Goal: Download file/media

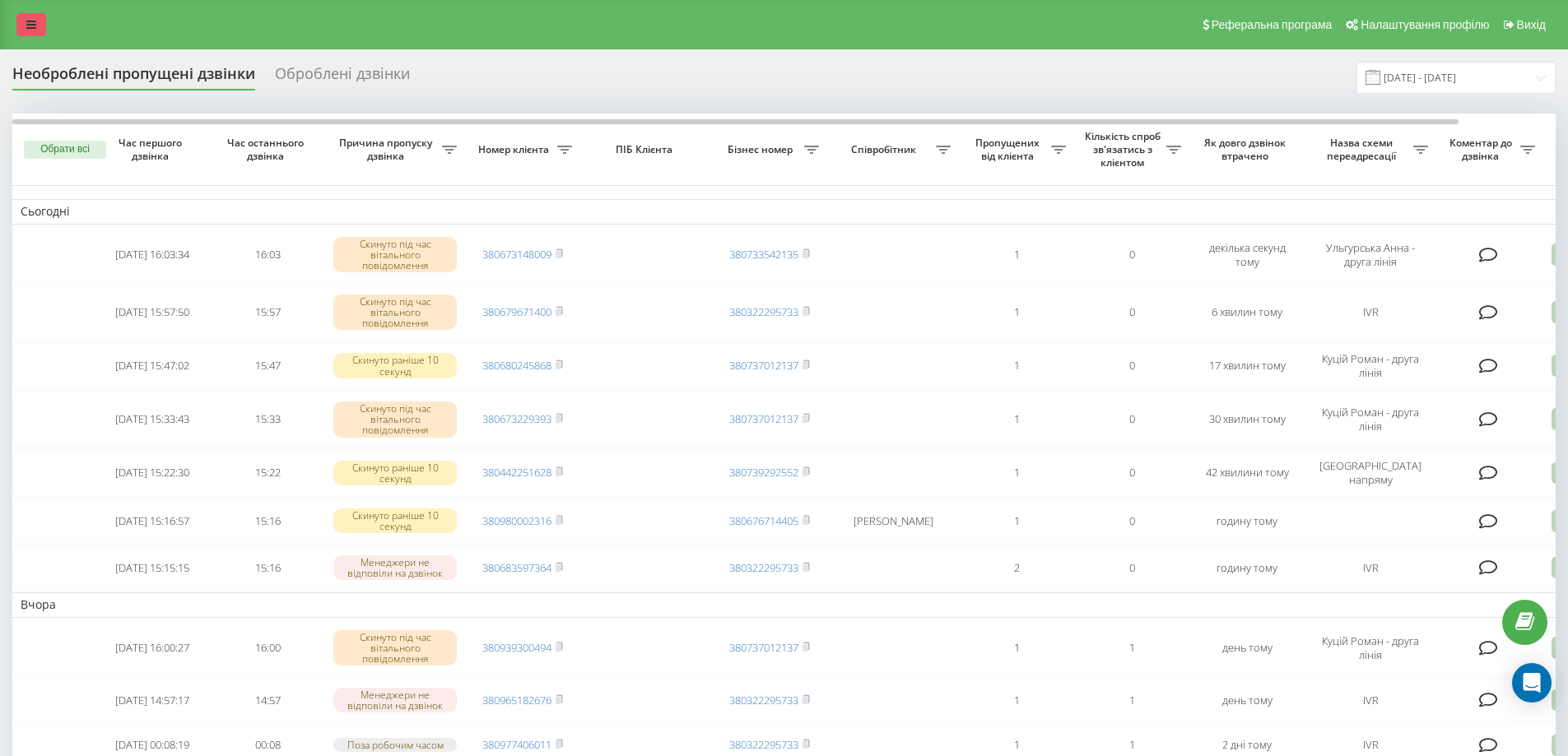
click at [35, 29] on icon at bounding box center [31, 25] width 10 height 11
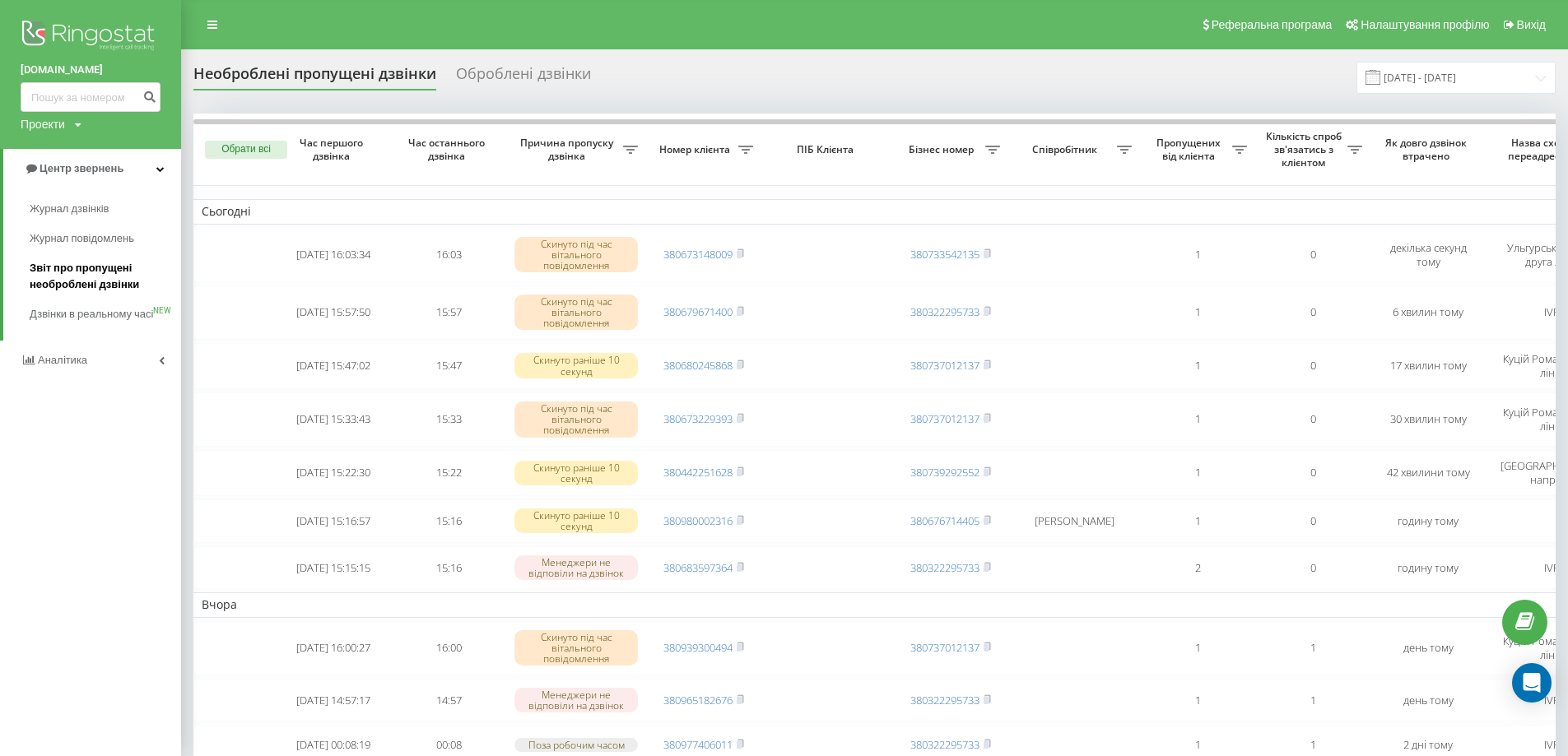
click at [82, 277] on span "Звіт про пропущені необроблені дзвінки" at bounding box center [100, 277] width 143 height 33
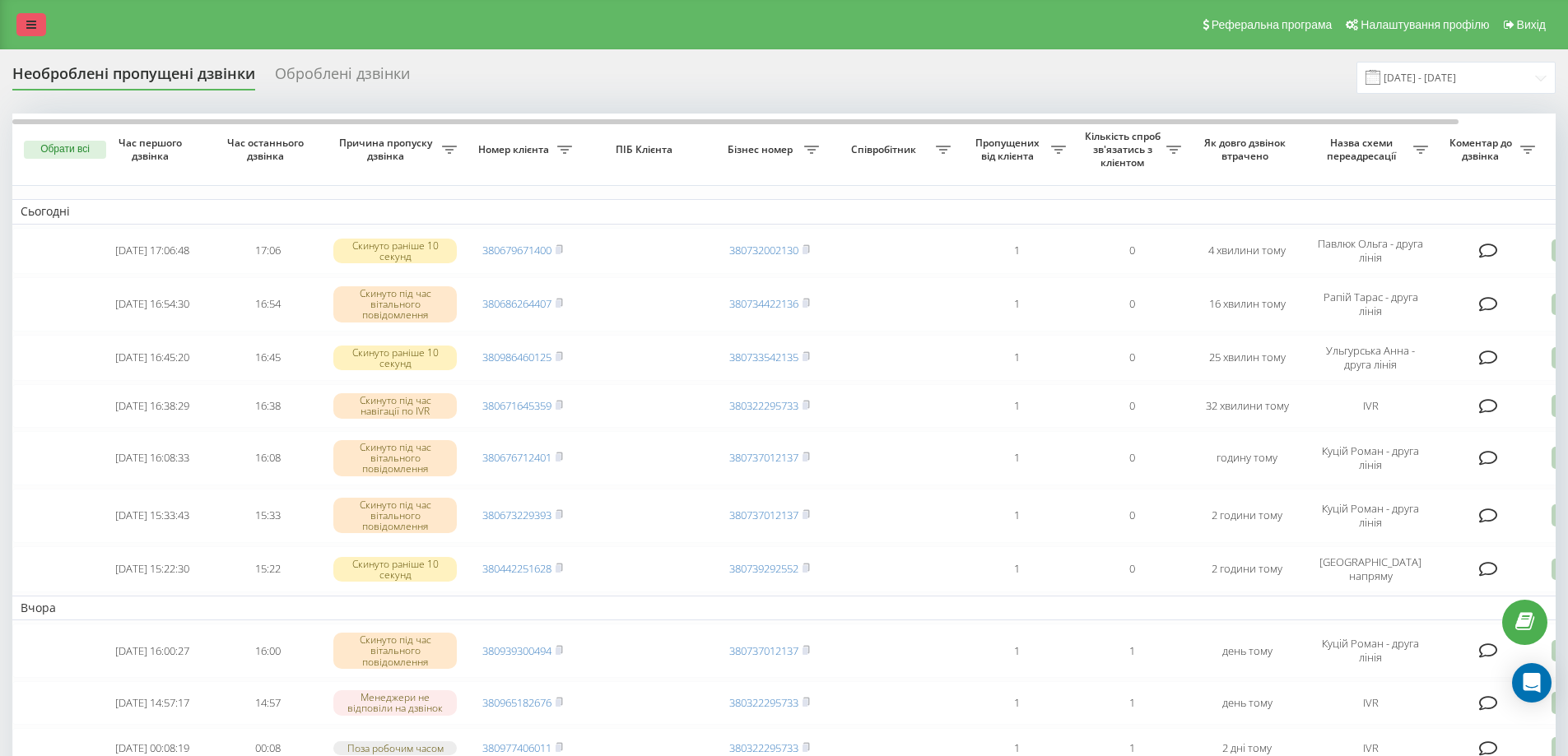
click at [34, 21] on icon at bounding box center [31, 25] width 10 height 11
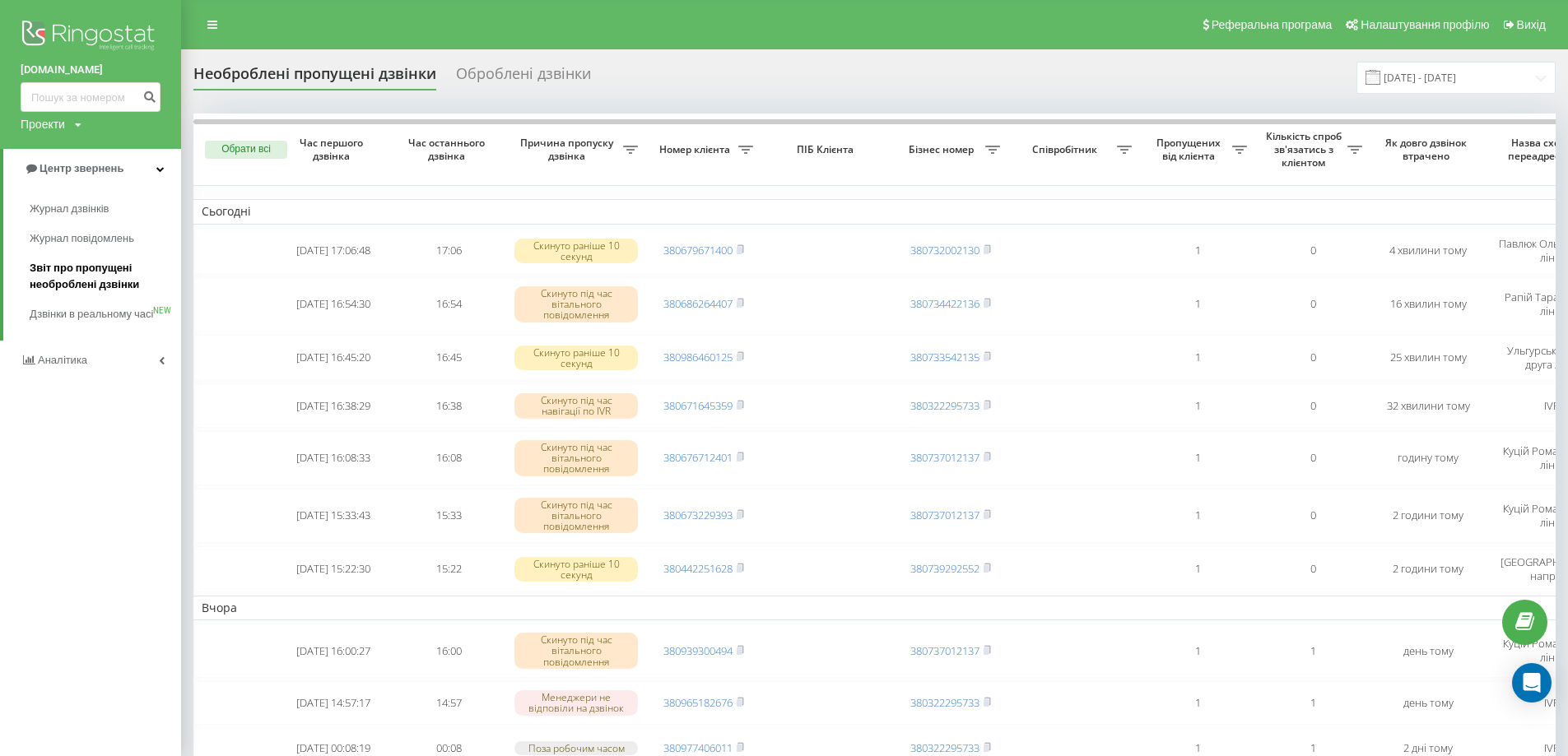
click at [112, 261] on span "Звіт про пропущені необроблені дзвінки" at bounding box center [100, 277] width 143 height 33
